Goal: Information Seeking & Learning: Stay updated

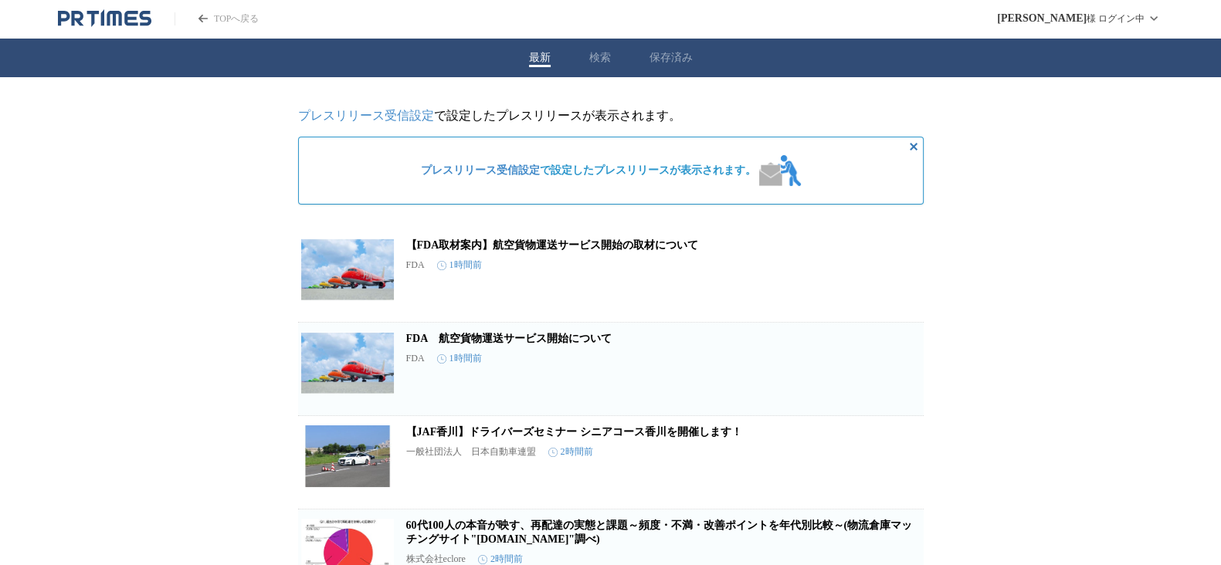
click at [552, 341] on link "FDA　航空貨物運送サービス開始について" at bounding box center [508, 339] width 205 height 12
click at [644, 240] on link "【FDA取材案内】航空貨物運送サービス開始の取材について" at bounding box center [552, 245] width 293 height 12
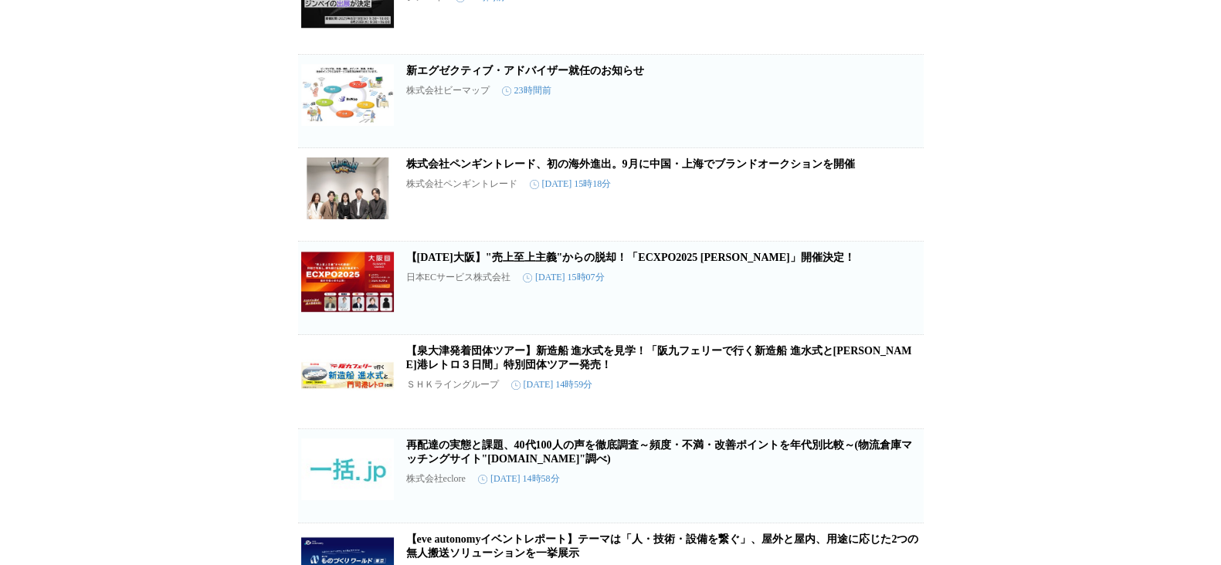
scroll to position [1915, 0]
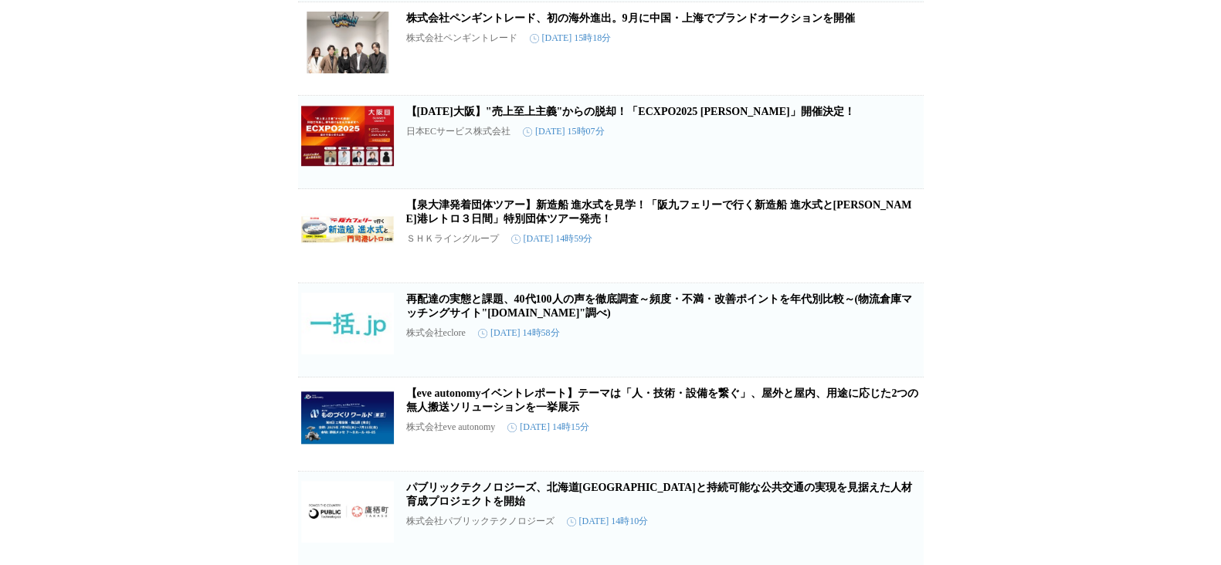
click at [649, 24] on link "株式会社ペンギントレード、初の海外進出。9月に中国・上海でブランドオークションを開催" at bounding box center [630, 18] width 449 height 12
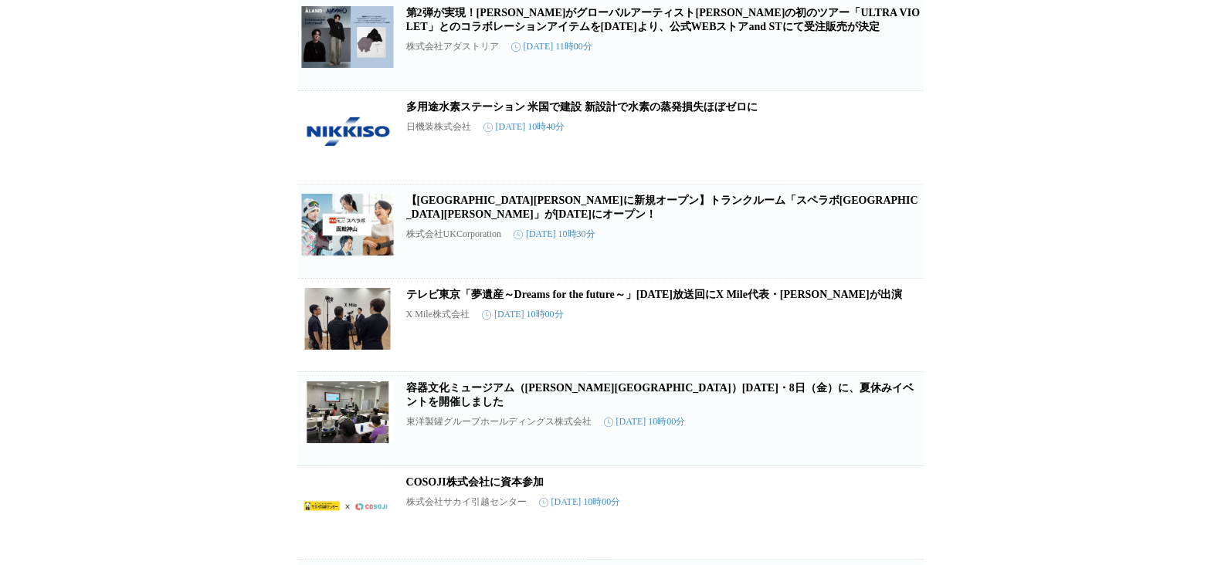
scroll to position [3146, 0]
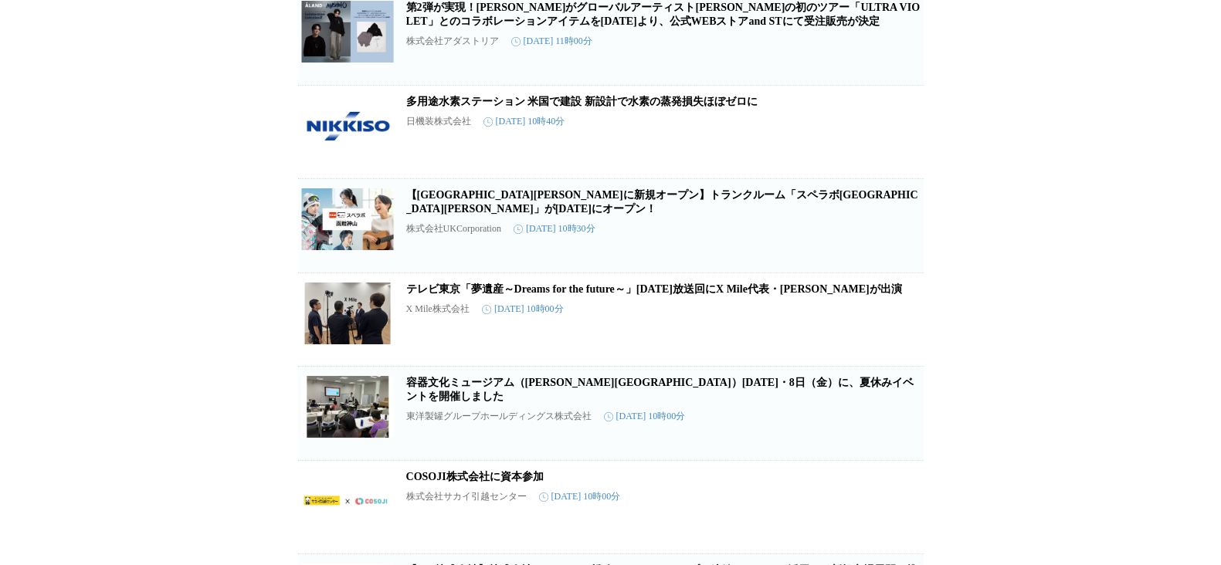
click at [671, 107] on link "多用途水素ステーション 米国で建設 新設計で水素の蒸発損失ほぼゼロに" at bounding box center [581, 102] width 351 height 12
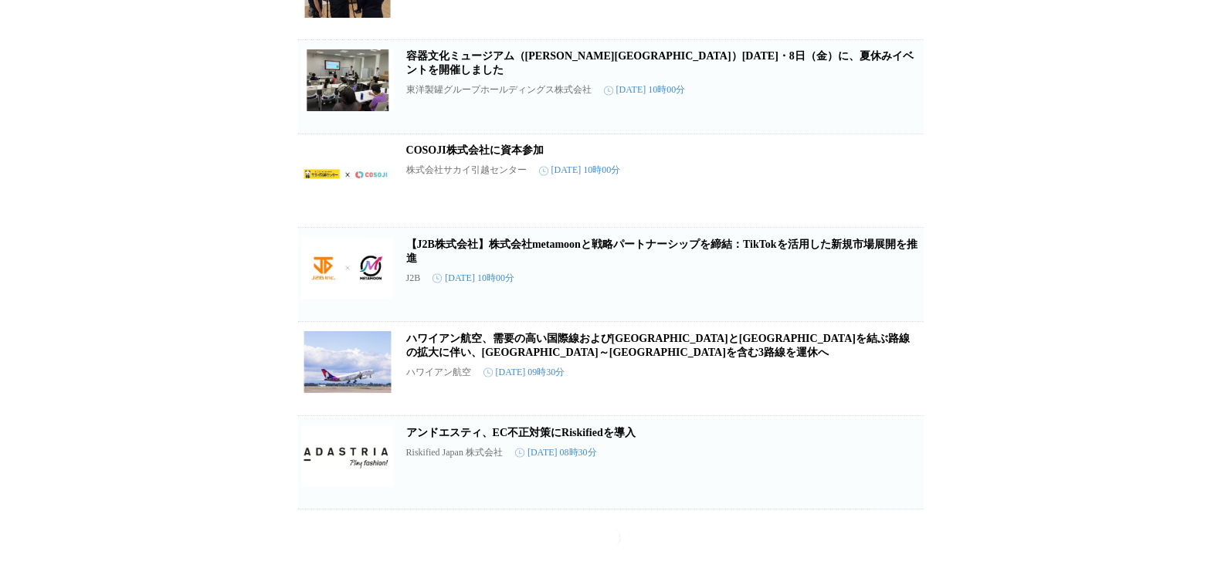
scroll to position [3553, 0]
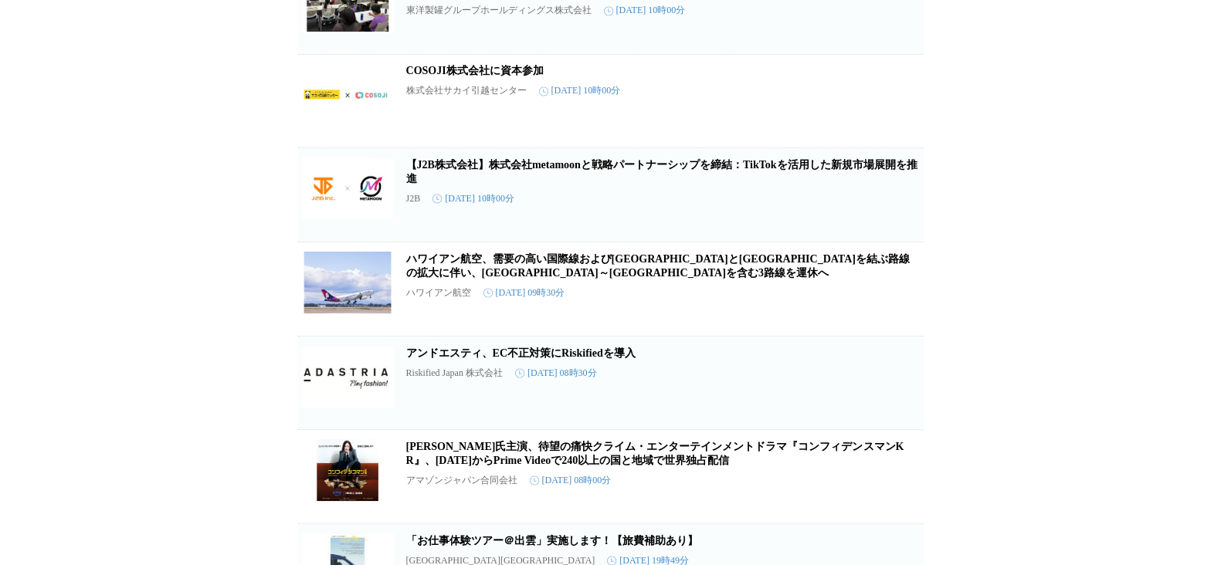
click at [525, 76] on link "COSOJI株式会社に資本参加" at bounding box center [474, 71] width 137 height 12
click at [618, 358] on link "アンドエスティ、EC不正対策にRiskifiedを導入" at bounding box center [520, 353] width 229 height 12
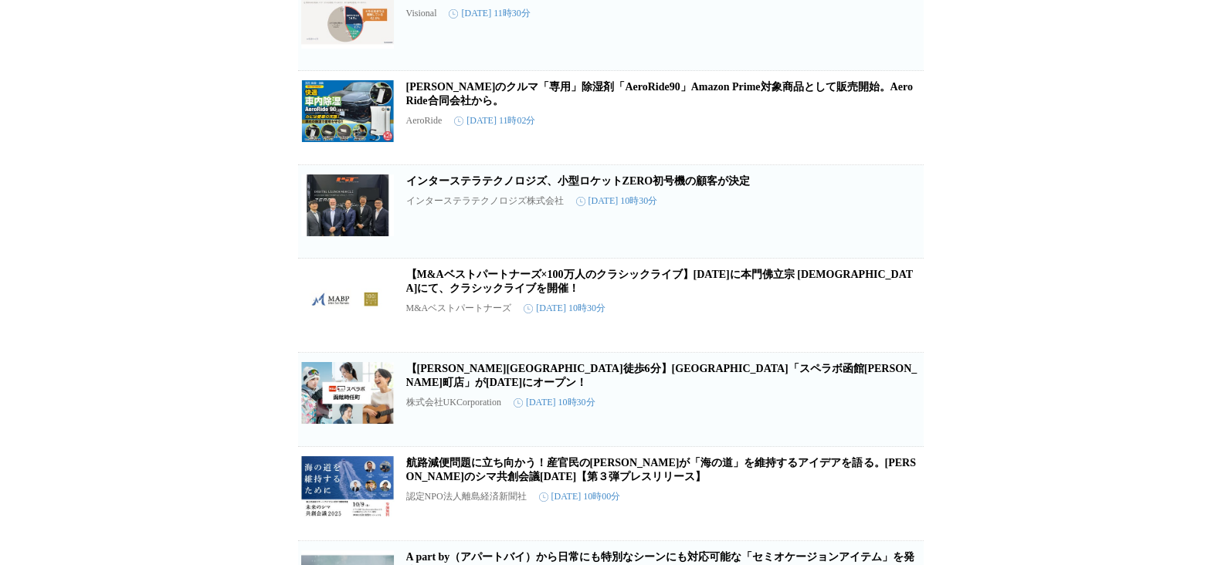
scroll to position [6747, 0]
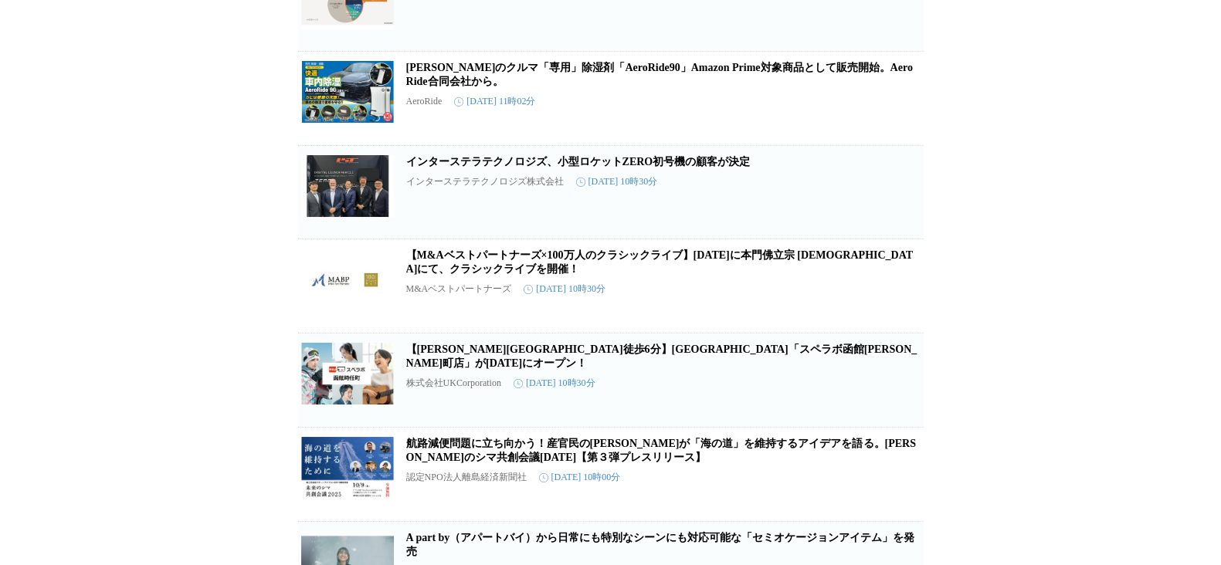
click at [628, 168] on link "インターステラテクノロジズ、小型ロケットZERO初号機の顧客が決定" at bounding box center [578, 162] width 344 height 12
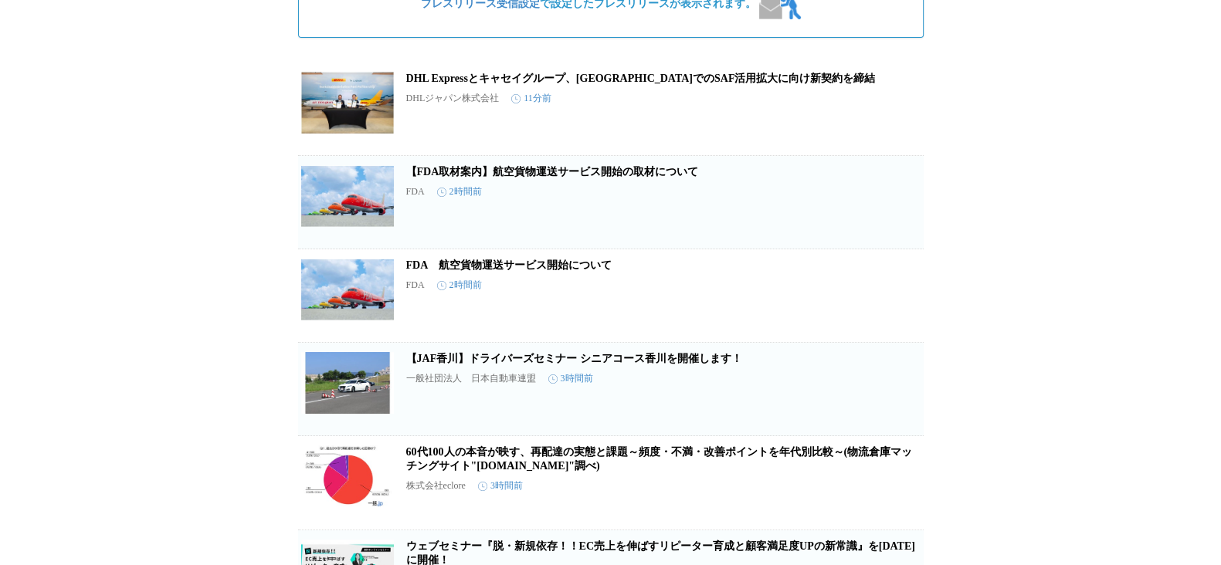
scroll to position [148, 0]
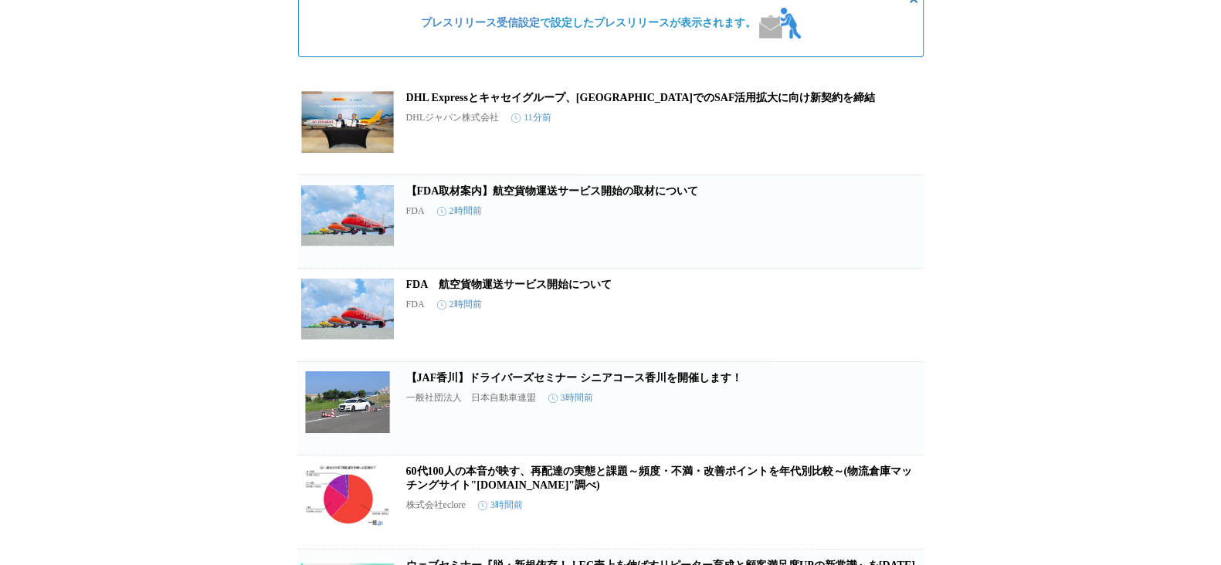
click at [740, 110] on div "DHL Expressとキャセイグループ、[GEOGRAPHIC_DATA]でのSAF活用拡大に向け新契約を締結 DHLジャパン株式会社 11分前" at bounding box center [663, 123] width 514 height 65
click at [738, 93] on link "DHL Expressとキャセイグループ、[GEOGRAPHIC_DATA]でのSAF活用拡大に向け新契約を締結" at bounding box center [641, 98] width 470 height 12
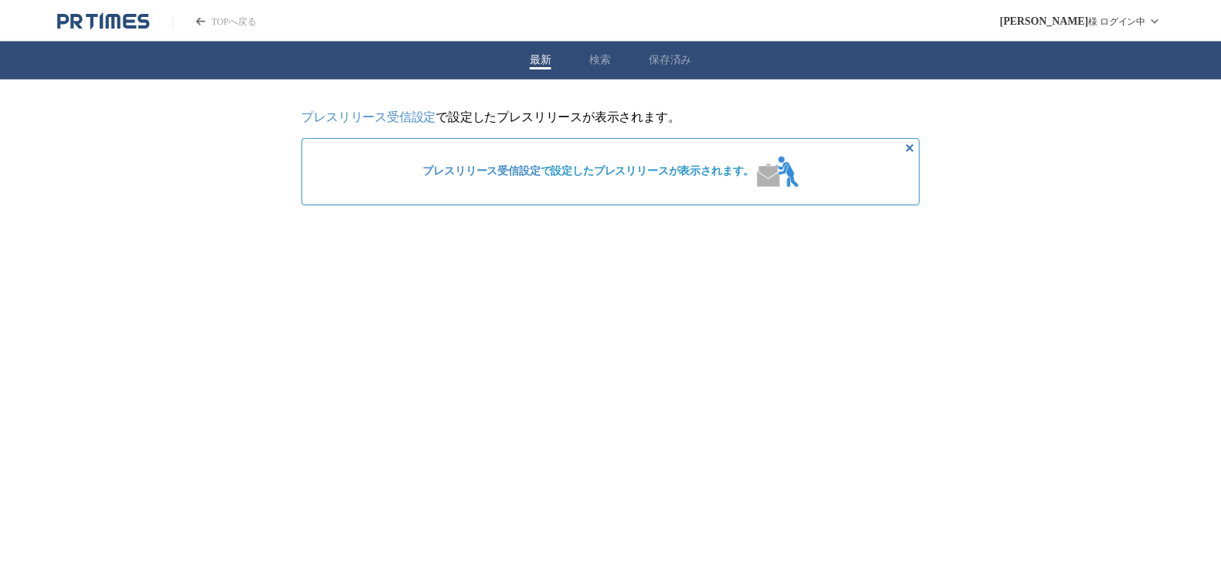
scroll to position [148, 0]
